Goal: Task Accomplishment & Management: Complete application form

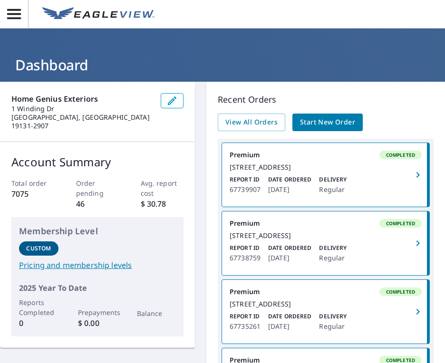
click at [314, 122] on span "Start New Order" at bounding box center [327, 122] width 55 height 12
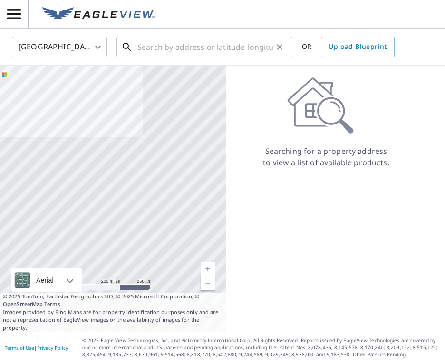
click at [229, 43] on input "text" at bounding box center [204, 47] width 135 height 27
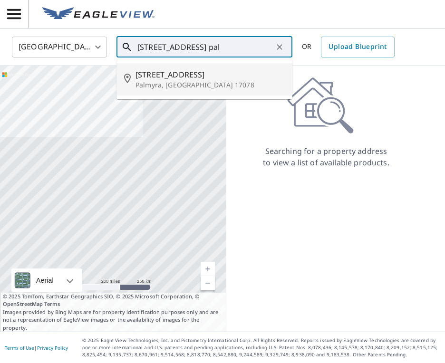
click at [214, 71] on span "[STREET_ADDRESS]" at bounding box center [209, 74] width 149 height 11
type input "17 Willow St Palmyra, PA 17078"
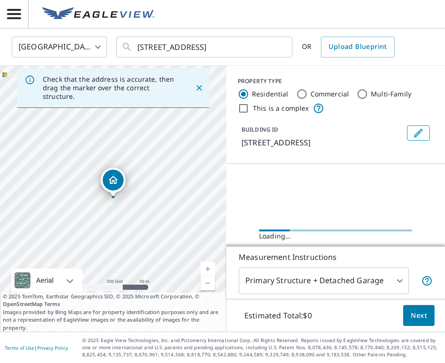
click at [420, 307] on button "Next" at bounding box center [418, 315] width 31 height 21
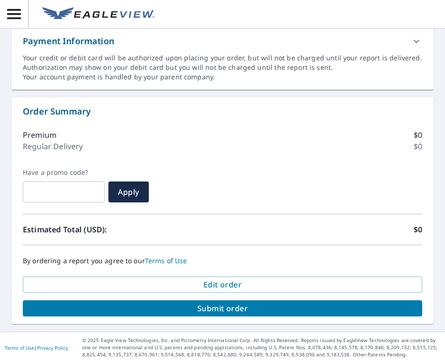
scroll to position [477, 0]
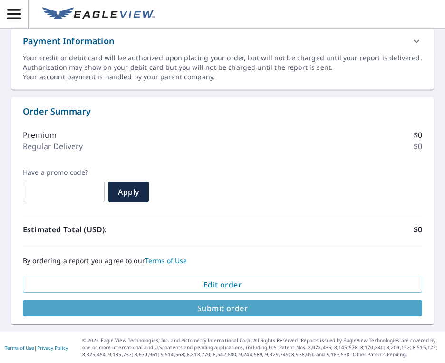
click at [212, 311] on span "Submit order" at bounding box center [222, 308] width 384 height 10
checkbox input "true"
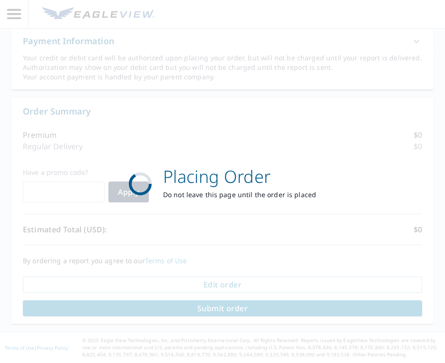
scroll to position [407, 0]
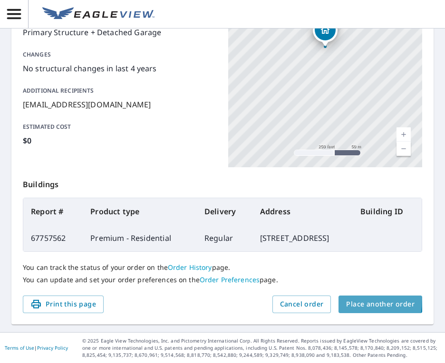
click at [346, 299] on button "Place another order" at bounding box center [380, 305] width 84 height 18
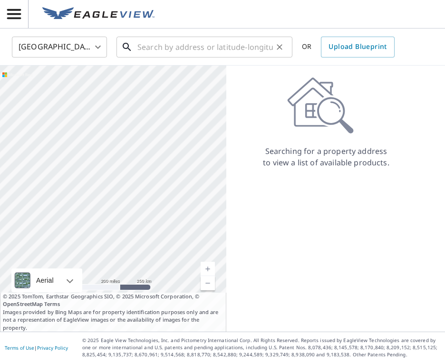
click at [156, 50] on input "text" at bounding box center [204, 47] width 135 height 27
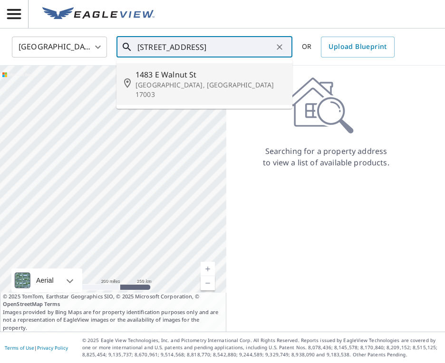
click at [151, 77] on span "1483 E Walnut St" at bounding box center [209, 74] width 149 height 11
type input "[STREET_ADDRESS]"
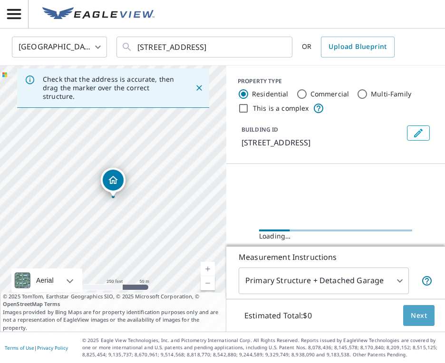
click at [415, 313] on span "Next" at bounding box center [418, 316] width 16 height 12
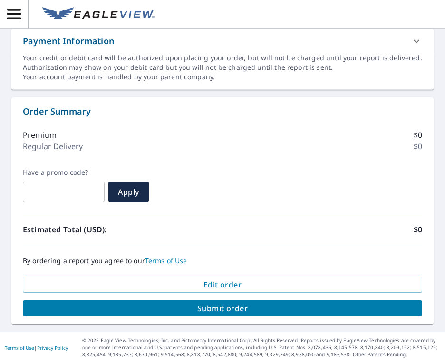
click at [245, 306] on span "Submit order" at bounding box center [222, 308] width 384 height 10
checkbox input "true"
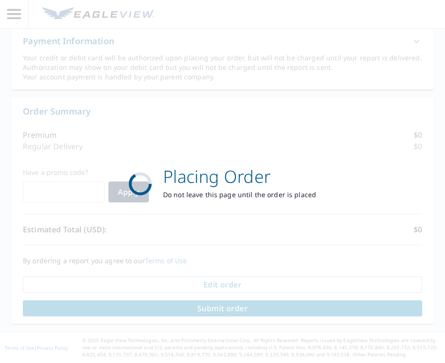
scroll to position [407, 0]
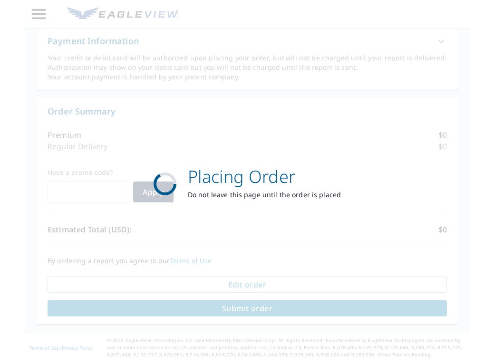
scroll to position [197, 0]
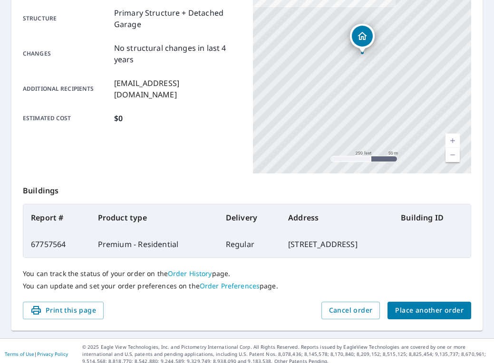
click at [409, 311] on span "Place another order" at bounding box center [429, 311] width 68 height 12
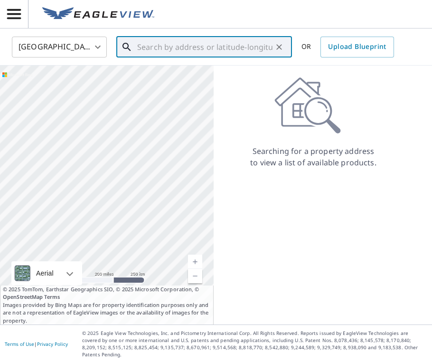
click at [146, 46] on input "text" at bounding box center [204, 47] width 135 height 27
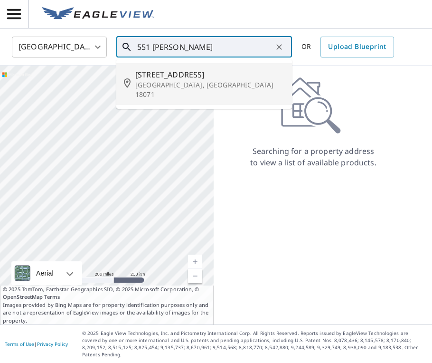
click at [145, 80] on p "[GEOGRAPHIC_DATA], [GEOGRAPHIC_DATA] 18071" at bounding box center [209, 89] width 149 height 19
type input "[STREET_ADDRESS][PERSON_NAME]"
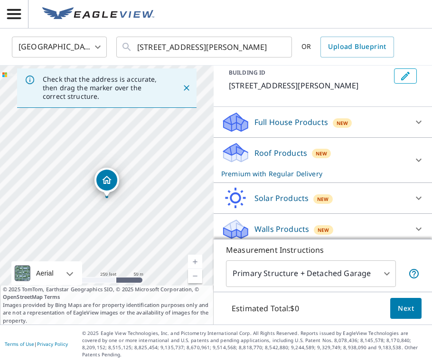
scroll to position [56, 0]
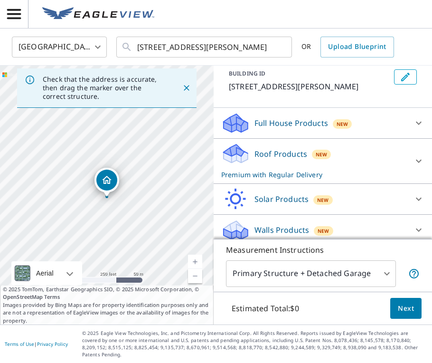
click at [400, 315] on span "Next" at bounding box center [406, 309] width 16 height 12
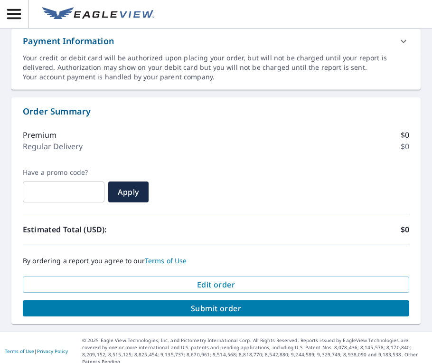
click at [254, 306] on span "Submit order" at bounding box center [216, 308] width 372 height 10
checkbox input "true"
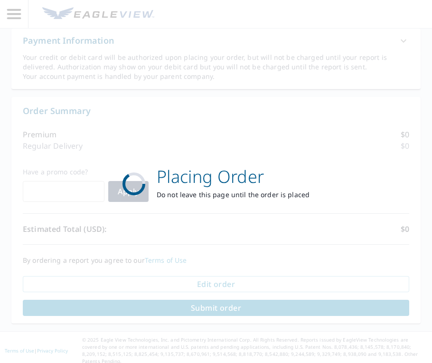
scroll to position [407, 0]
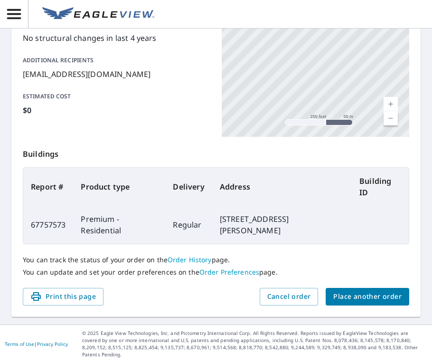
scroll to position [222, 0]
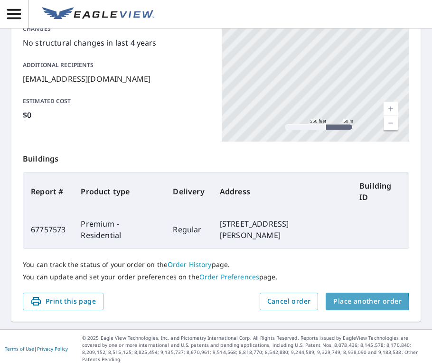
click at [332, 306] on button "Place another order" at bounding box center [368, 302] width 84 height 18
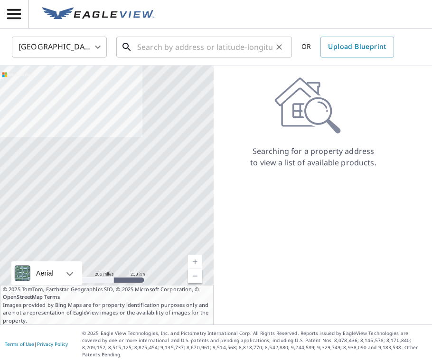
click at [211, 50] on input "text" at bounding box center [204, 47] width 135 height 27
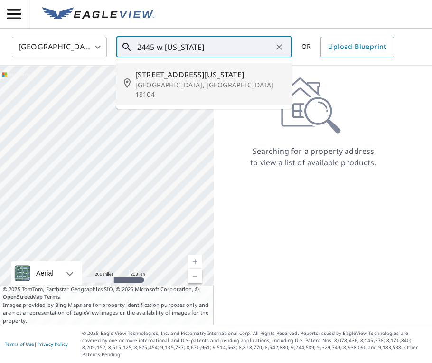
click at [177, 76] on span "[STREET_ADDRESS][US_STATE]" at bounding box center [209, 74] width 149 height 11
type input "[STREET_ADDRESS][US_STATE]"
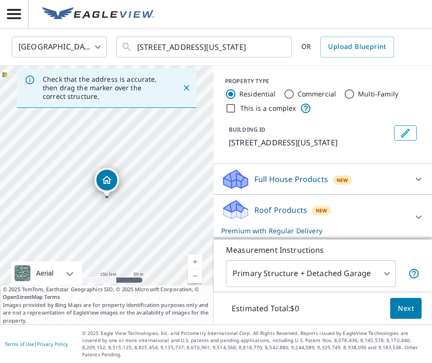
click at [404, 325] on div "Estimated Total: $0 Next" at bounding box center [323, 308] width 219 height 33
click at [402, 315] on span "Next" at bounding box center [406, 309] width 16 height 12
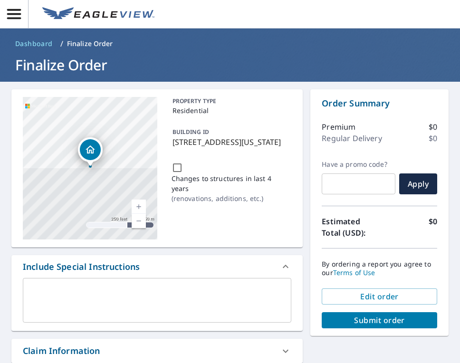
click at [338, 317] on span "Submit order" at bounding box center [379, 320] width 100 height 10
checkbox input "true"
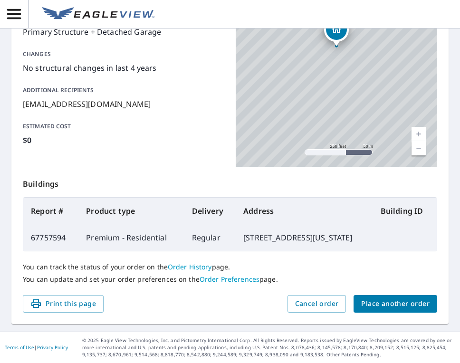
scroll to position [219, 0]
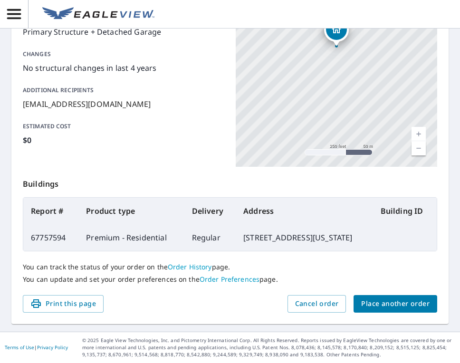
click at [373, 304] on span "Place another order" at bounding box center [395, 304] width 68 height 12
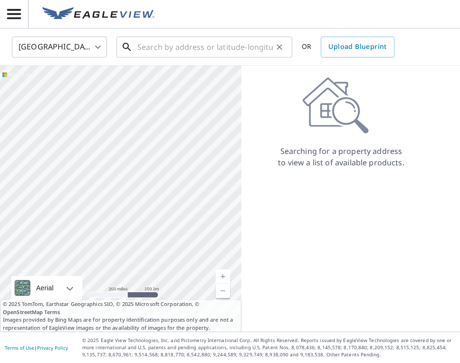
click at [209, 41] on input "text" at bounding box center [204, 47] width 135 height 27
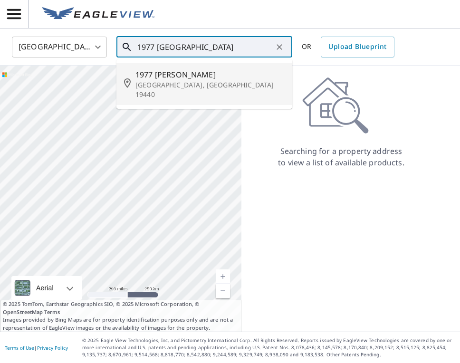
click at [184, 78] on span "1977 [PERSON_NAME]" at bounding box center [209, 74] width 149 height 11
type input "[STREET_ADDRESS][PERSON_NAME]"
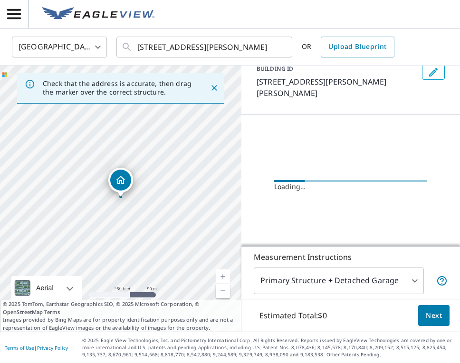
scroll to position [60, 0]
click at [9, 138] on div "[STREET_ADDRESS][PERSON_NAME]" at bounding box center [120, 199] width 241 height 266
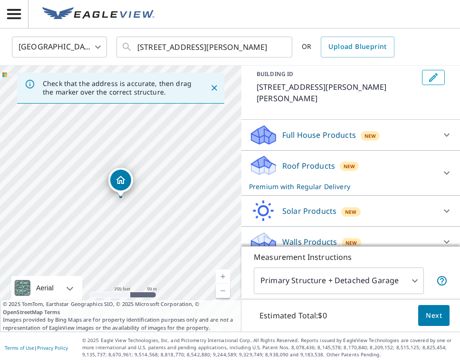
click at [433, 314] on span "Next" at bounding box center [434, 316] width 16 height 12
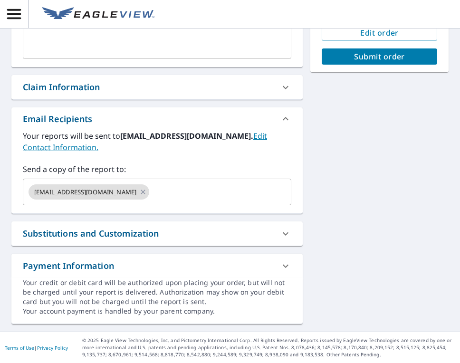
scroll to position [264, 0]
click at [370, 57] on span "Submit order" at bounding box center [379, 56] width 100 height 10
checkbox input "true"
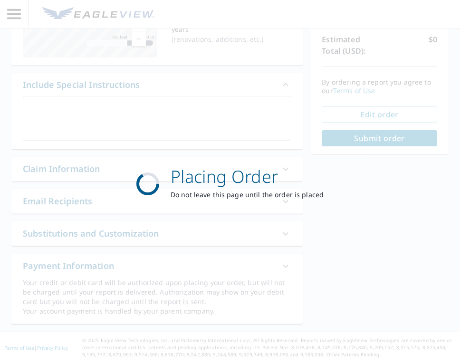
scroll to position [182, 0]
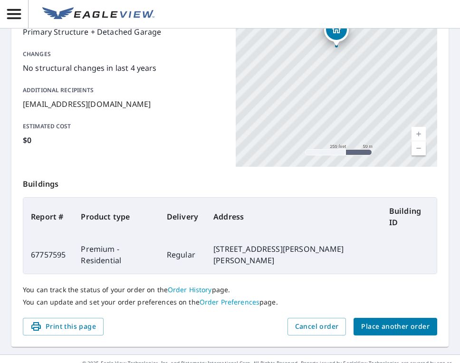
scroll to position [197, 0]
click at [388, 321] on span "Place another order" at bounding box center [395, 327] width 68 height 12
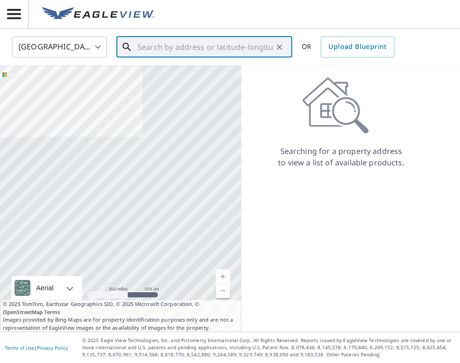
click at [206, 50] on input "text" at bounding box center [204, 47] width 135 height 27
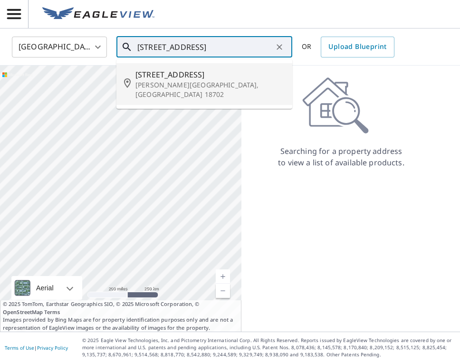
click at [191, 83] on p "[PERSON_NAME][GEOGRAPHIC_DATA], [GEOGRAPHIC_DATA] 18702" at bounding box center [209, 89] width 149 height 19
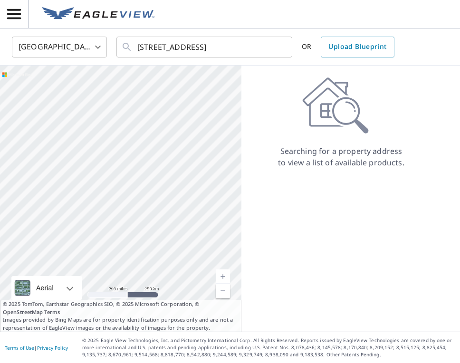
type input "[STREET_ADDRESS][PERSON_NAME]"
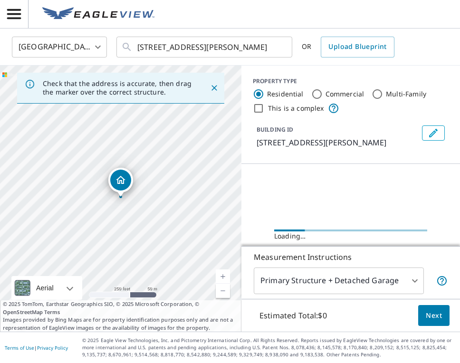
click at [421, 320] on button "Next" at bounding box center [433, 315] width 31 height 21
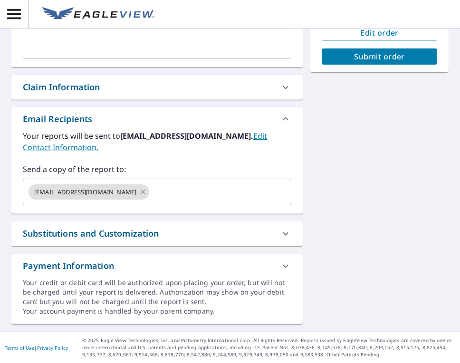
click at [368, 54] on span "Submit order" at bounding box center [379, 56] width 100 height 10
checkbox input "true"
